Goal: Find specific page/section: Find specific page/section

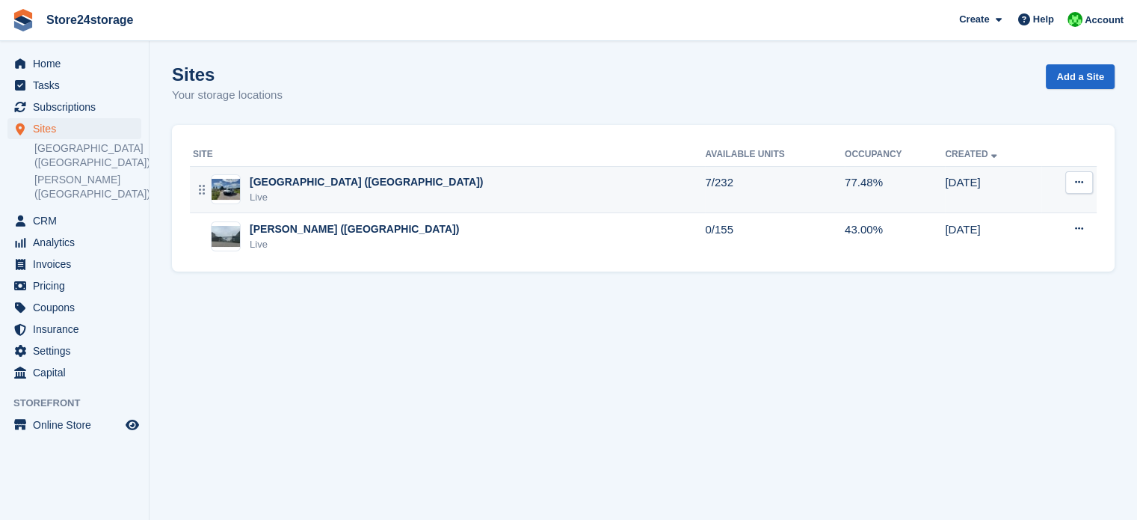
click at [360, 182] on div "Manston Airport (Kent) Live" at bounding box center [449, 189] width 512 height 31
